Goal: Task Accomplishment & Management: Manage account settings

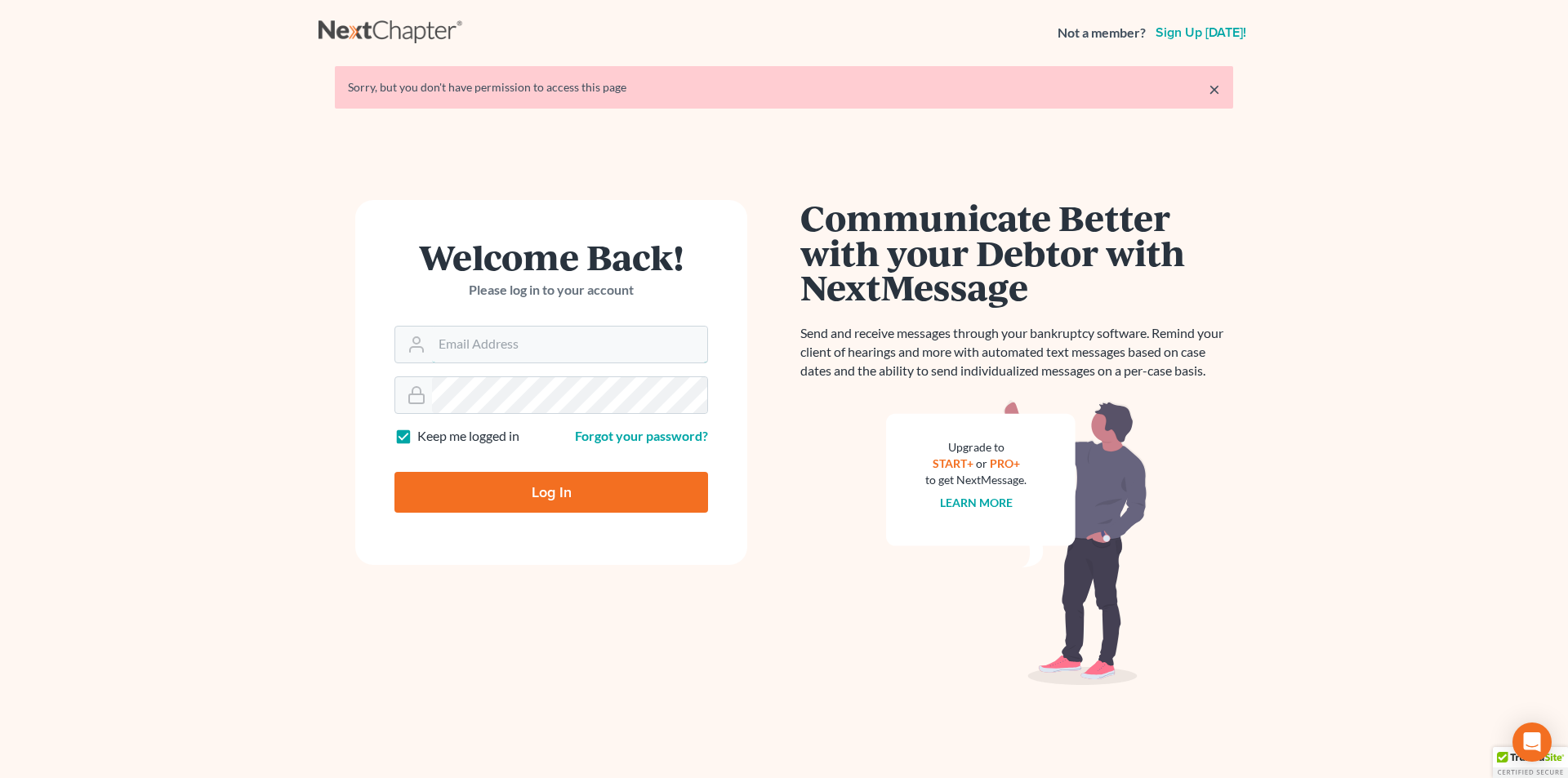
type input "[EMAIL_ADDRESS][DOMAIN_NAME]"
click at [575, 496] on input "Log In" at bounding box center [551, 492] width 313 height 41
type input "Thinking..."
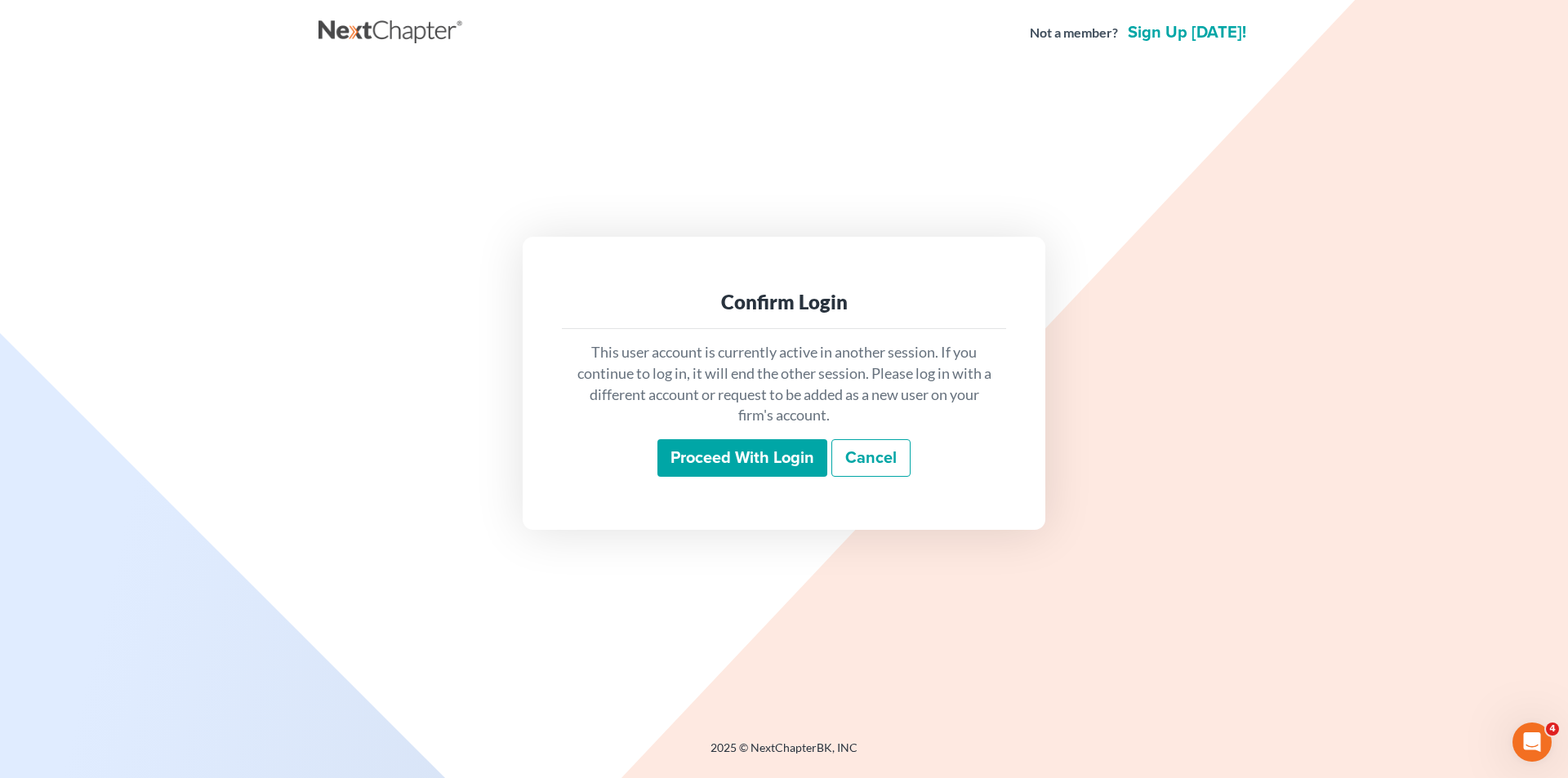
click at [743, 460] on input "Proceed with login" at bounding box center [742, 458] width 170 height 38
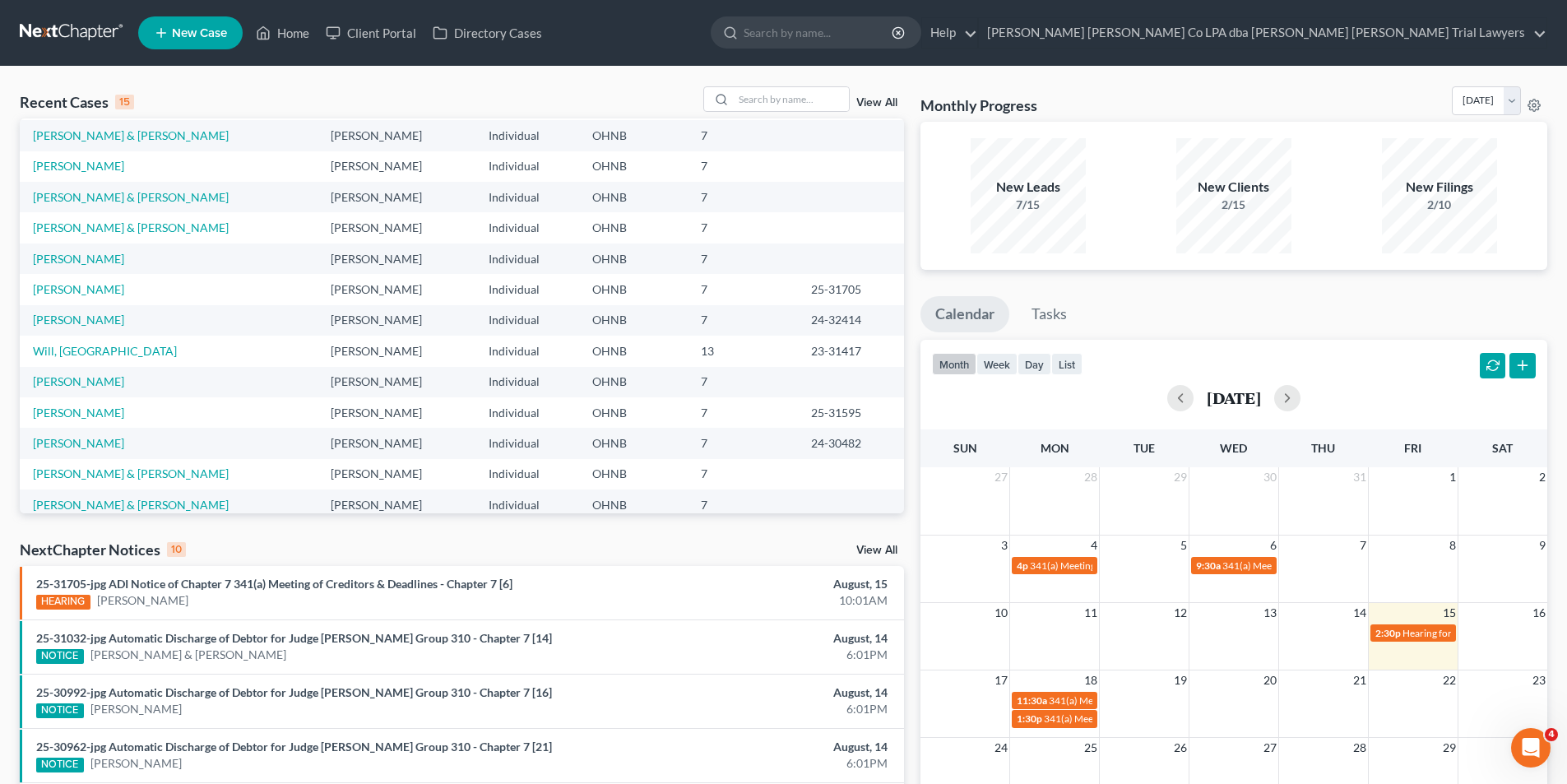
scroll to position [96, 0]
click at [876, 544] on link "View All" at bounding box center [878, 549] width 41 height 11
